Goal: Task Accomplishment & Management: Use online tool/utility

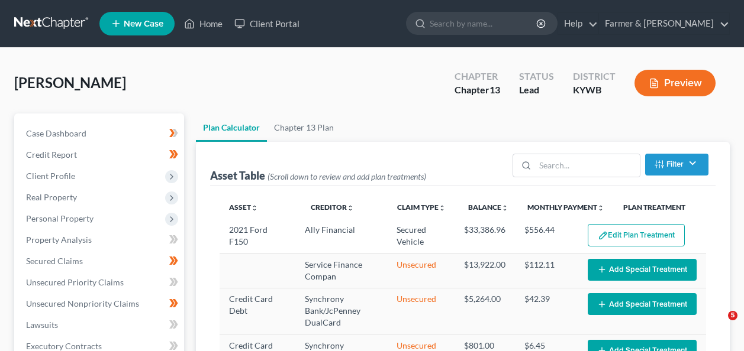
select select "59"
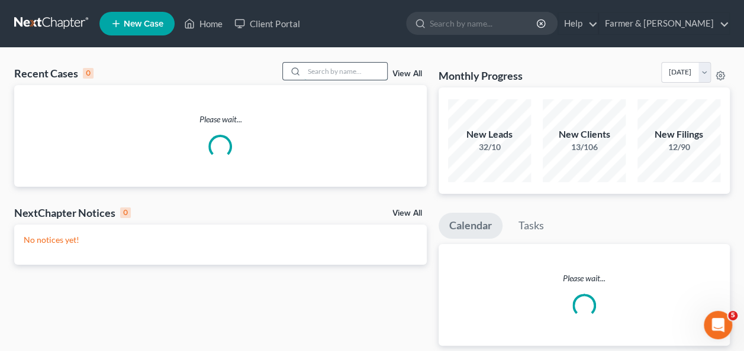
click at [327, 75] on input "search" at bounding box center [345, 71] width 83 height 17
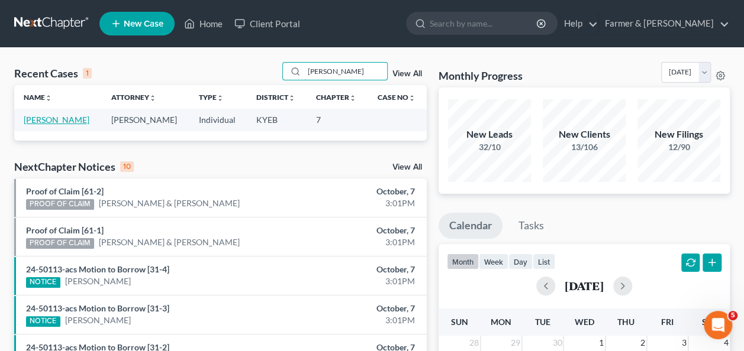
type input "[PERSON_NAME]"
click at [55, 121] on link "[PERSON_NAME]" at bounding box center [57, 120] width 66 height 10
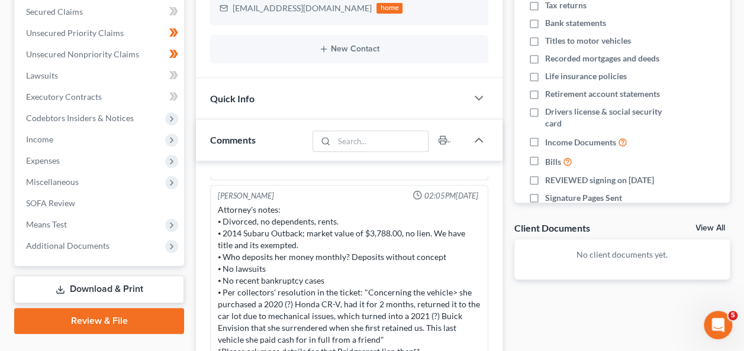
scroll to position [276, 0]
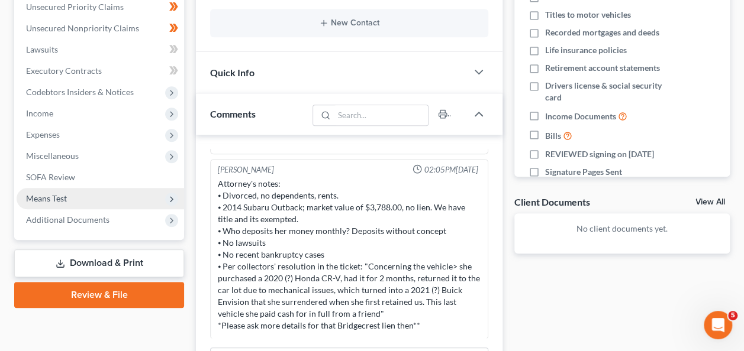
click at [59, 204] on span "Means Test" at bounding box center [100, 198] width 167 height 21
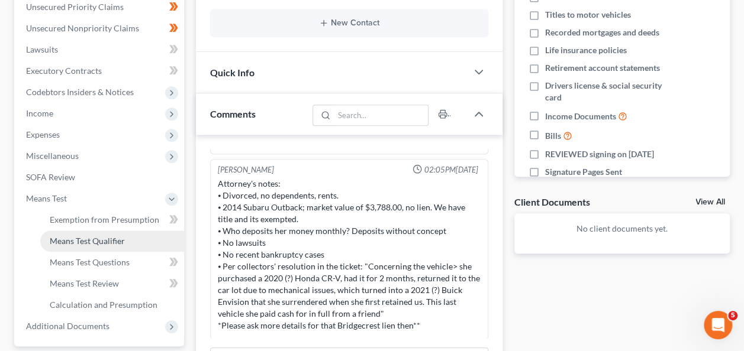
click at [95, 240] on span "Means Test Qualifier" at bounding box center [87, 241] width 75 height 10
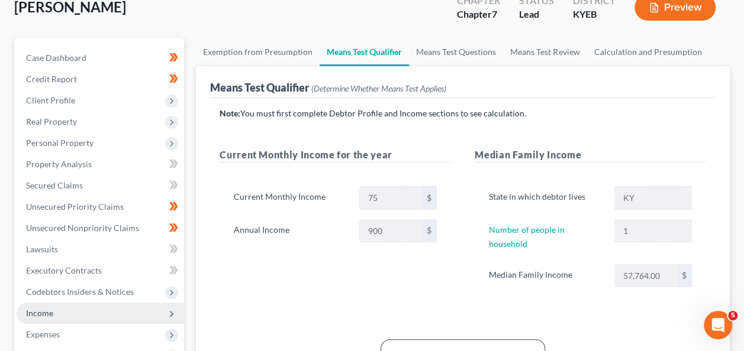
scroll to position [173, 0]
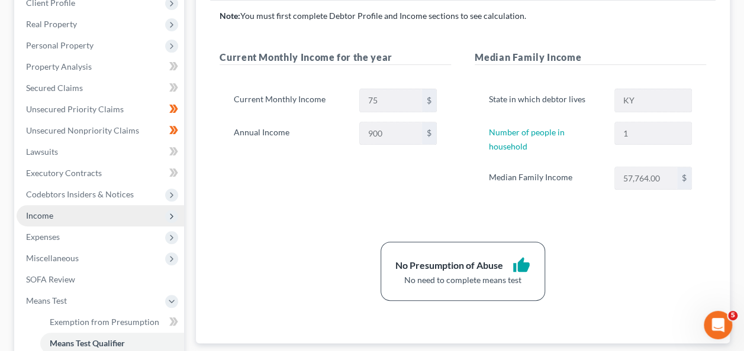
click at [95, 218] on span "Income" at bounding box center [100, 215] width 167 height 21
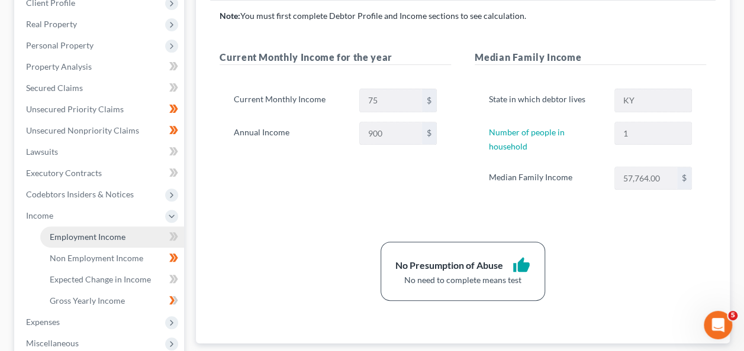
click at [102, 236] on span "Employment Income" at bounding box center [88, 237] width 76 height 10
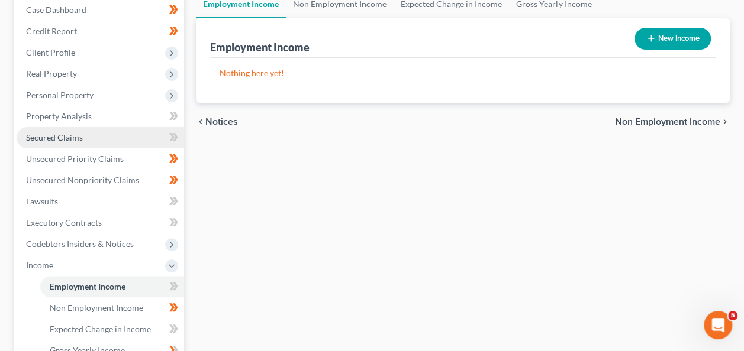
scroll to position [171, 0]
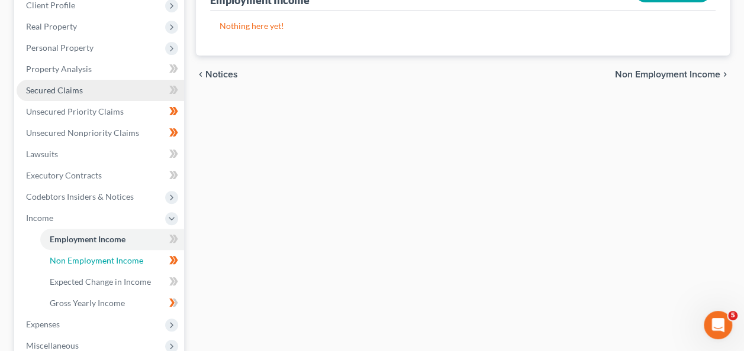
click at [93, 266] on link "Non Employment Income" at bounding box center [112, 260] width 144 height 21
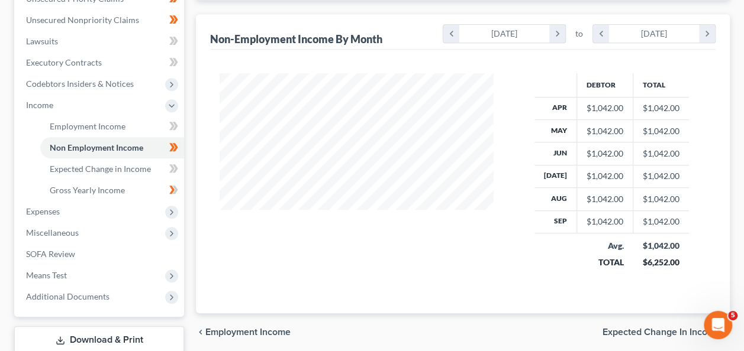
scroll to position [291, 0]
